Goal: Transaction & Acquisition: Purchase product/service

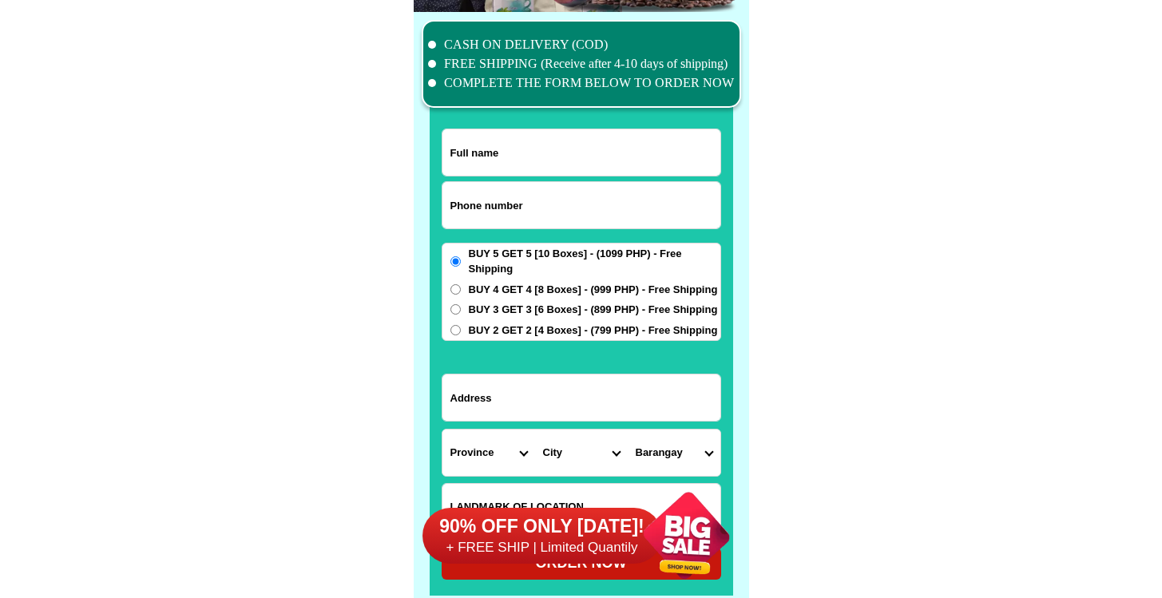
scroll to position [12417, 0]
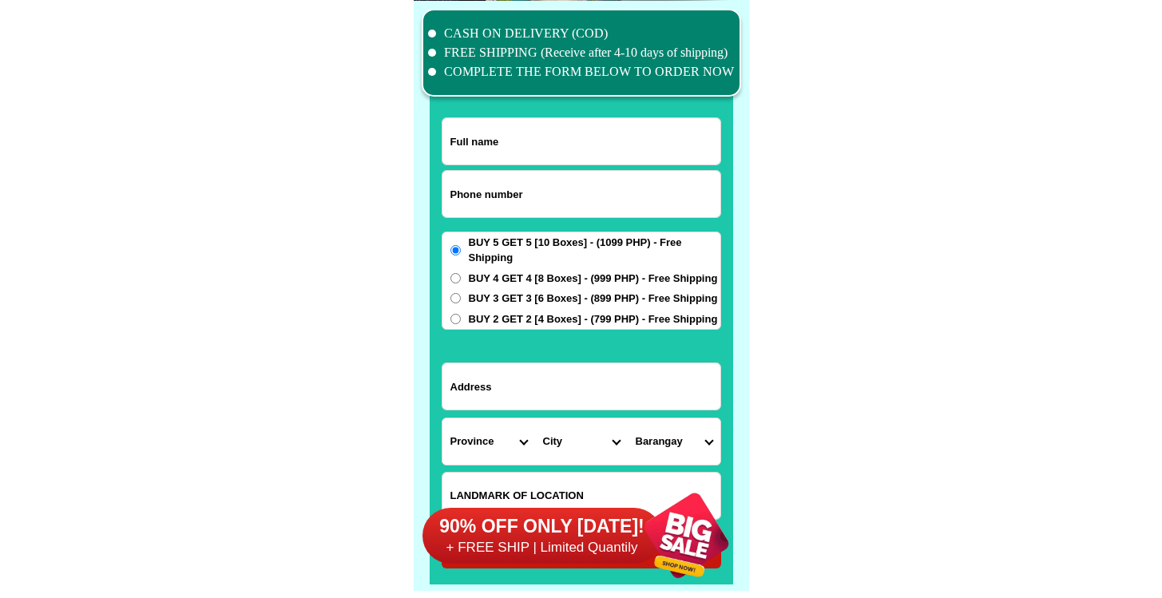
click at [498, 197] on input "Input phone_number" at bounding box center [582, 194] width 278 height 46
paste input "09207976924"
type input "09207976924"
click at [609, 145] on input "Input full_name" at bounding box center [582, 141] width 278 height 46
paste input "[PERSON_NAME]"
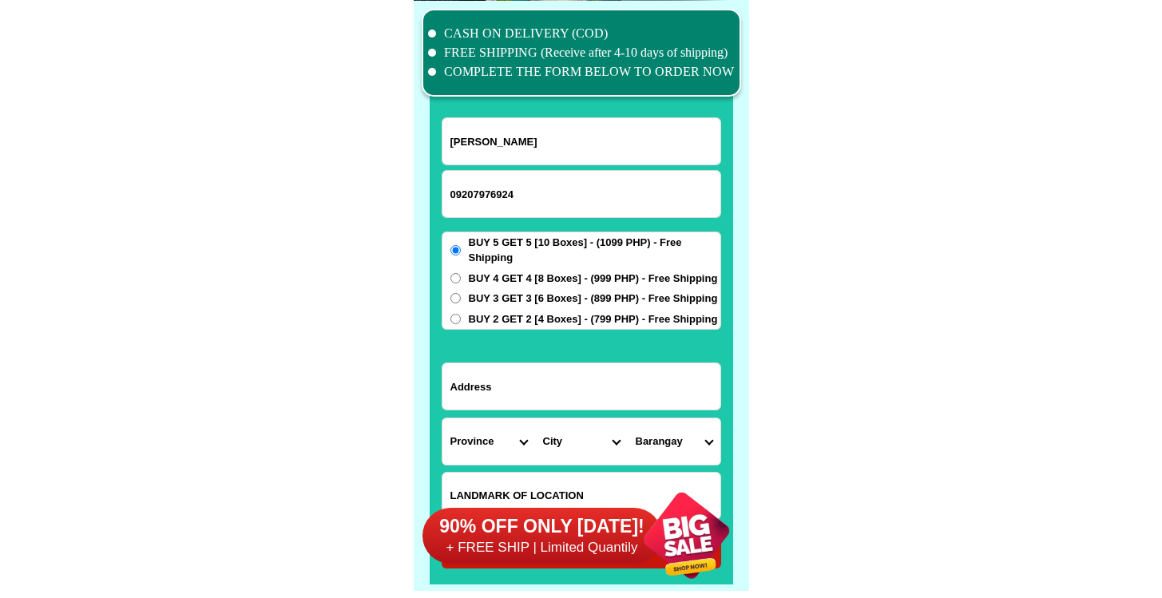
type input "[PERSON_NAME]"
click at [557, 383] on input "Input address" at bounding box center [582, 386] width 278 height 46
paste input "Prk Makugihon Brgy. [GEOGRAPHIC_DATA], [GEOGRAPHIC_DATA], [GEOGRAPHIC_DATA]"
type input "Prk Makugihon Brgy. [GEOGRAPHIC_DATA], [GEOGRAPHIC_DATA], [GEOGRAPHIC_DATA]"
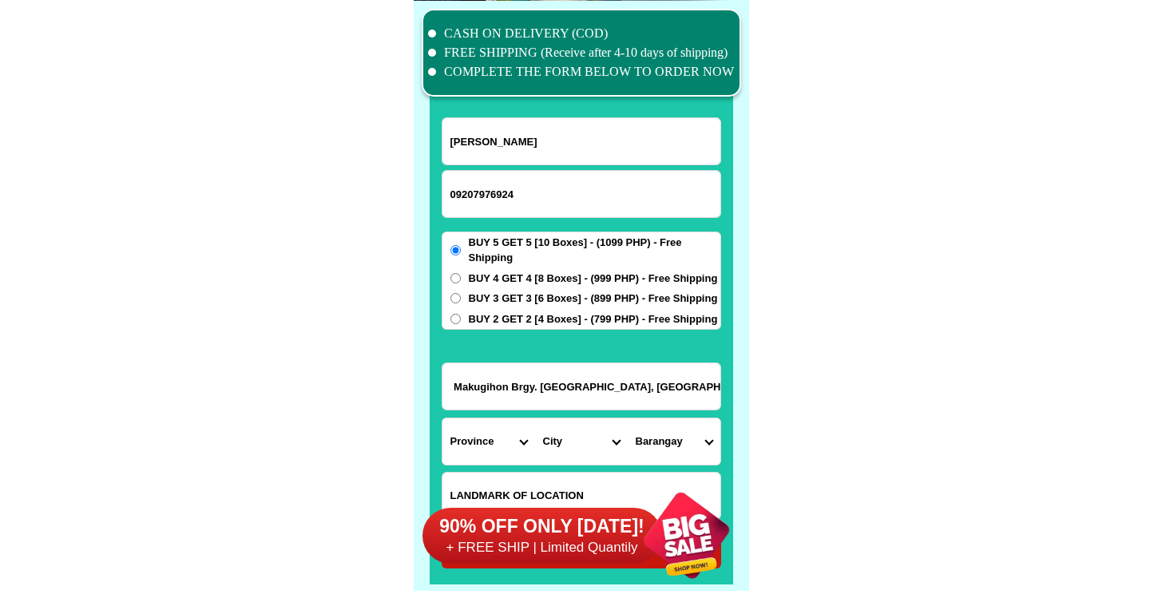
click at [484, 449] on select "Province [GEOGRAPHIC_DATA] [GEOGRAPHIC_DATA] [GEOGRAPHIC_DATA] [GEOGRAPHIC_DATA…" at bounding box center [489, 442] width 93 height 46
select select "63_427"
click at [443, 419] on select "Province [GEOGRAPHIC_DATA] [GEOGRAPHIC_DATA] [GEOGRAPHIC_DATA] [GEOGRAPHIC_DATA…" at bounding box center [489, 442] width 93 height 46
click at [616, 402] on input "Prk Makugihon Brgy. [GEOGRAPHIC_DATA], [GEOGRAPHIC_DATA], [GEOGRAPHIC_DATA]" at bounding box center [582, 386] width 278 height 46
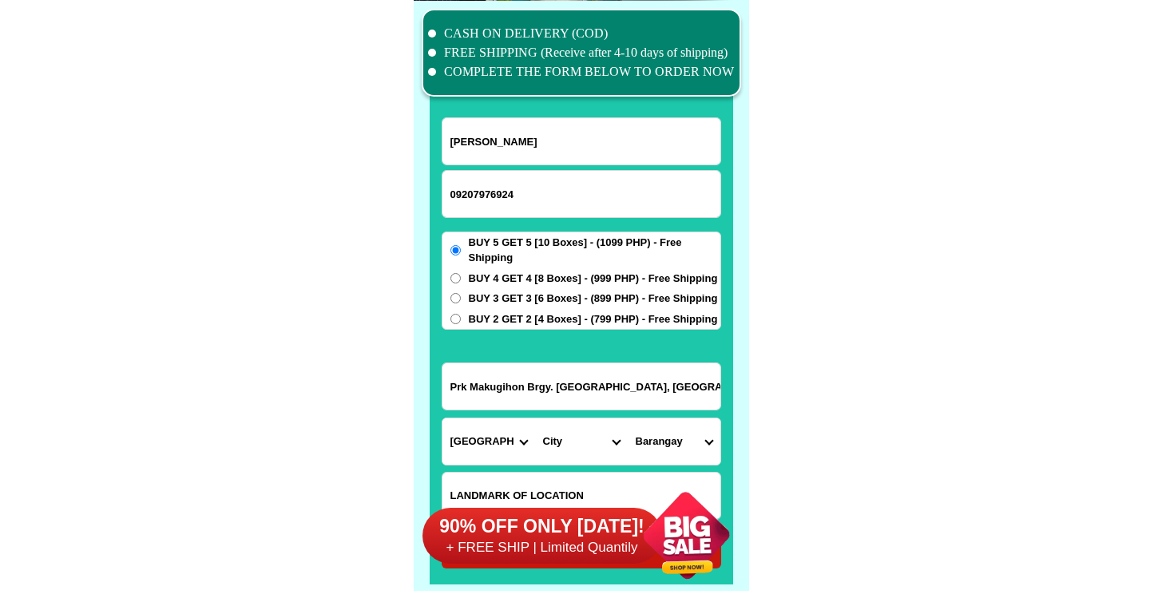
click at [584, 451] on select "City Bayog [GEOGRAPHIC_DATA] Dinas Dumalinao [GEOGRAPHIC_DATA] [GEOGRAPHIC_DATA…" at bounding box center [581, 442] width 93 height 46
select select "63_4278469"
click at [535, 419] on select "City Bayog [GEOGRAPHIC_DATA] Dinas Dumalinao [GEOGRAPHIC_DATA] [GEOGRAPHIC_DATA…" at bounding box center [581, 442] width 93 height 46
click at [662, 431] on select "Barangay [PERSON_NAME] Bagong argao Bagong gutlang Blancia Bogo capalaran Culo …" at bounding box center [674, 442] width 93 height 46
select select "63_42784693936"
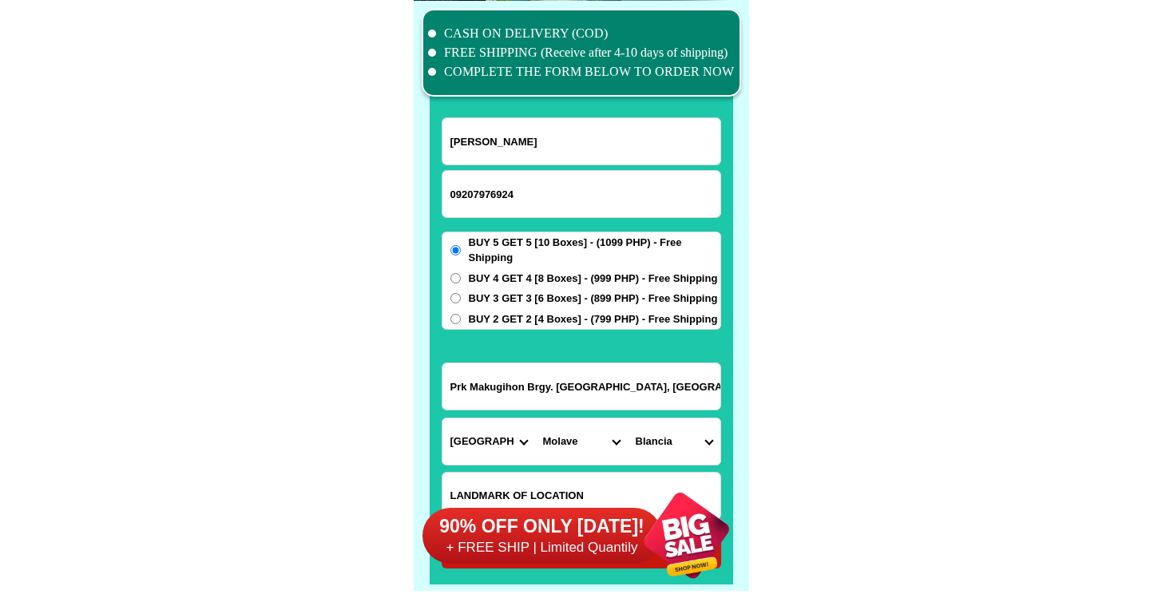
click at [628, 419] on select "Barangay [PERSON_NAME] Bagong argao Bagong gutlang Blancia Bogo capalaran Culo …" at bounding box center [674, 442] width 93 height 46
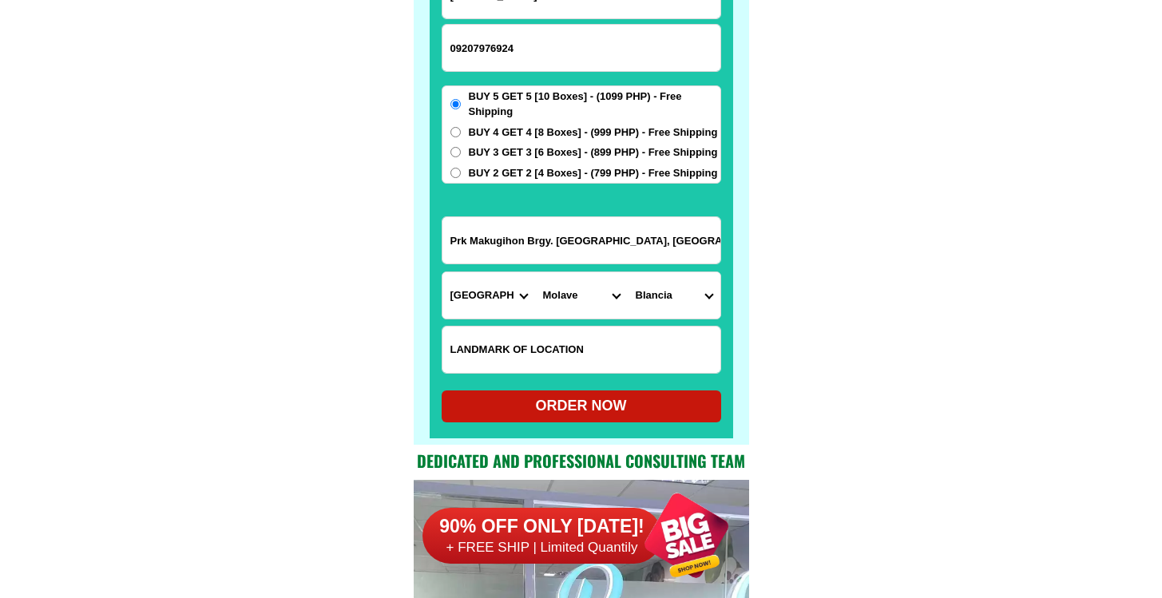
scroll to position [12564, 0]
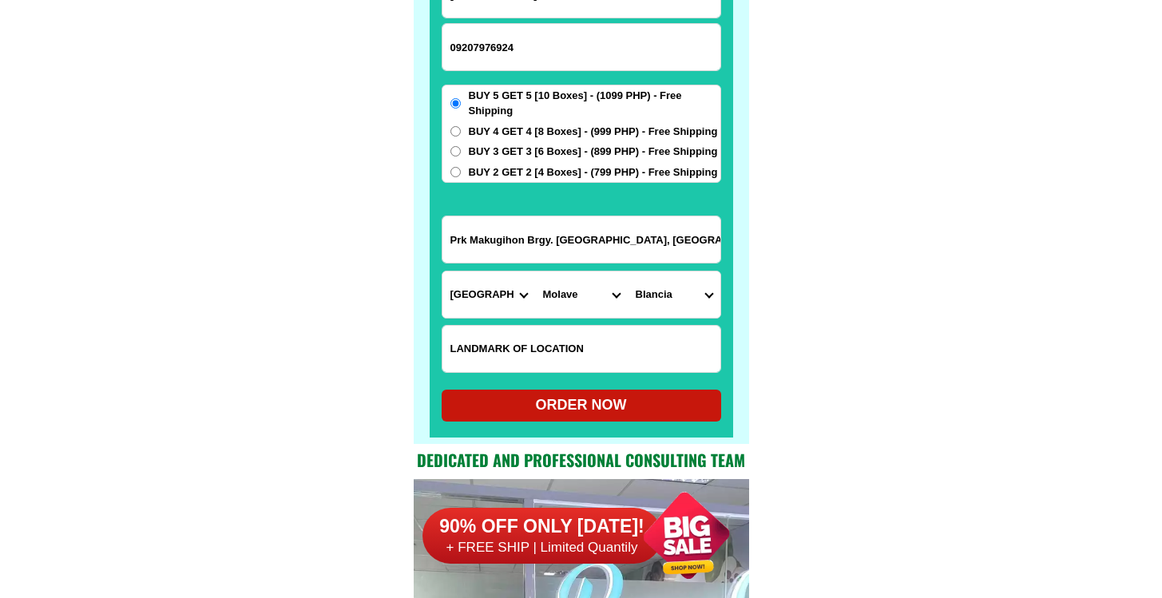
click at [598, 426] on div at bounding box center [582, 157] width 304 height 562
click at [602, 418] on div "ORDER NOW" at bounding box center [582, 406] width 280 height 32
radio input "true"
